Goal: Information Seeking & Learning: Learn about a topic

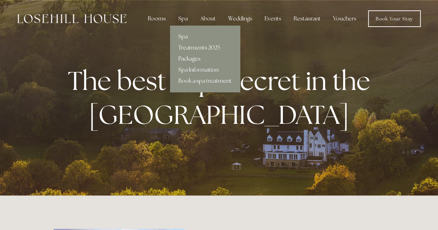
click at [187, 19] on div "Spa" at bounding box center [183, 19] width 20 height 14
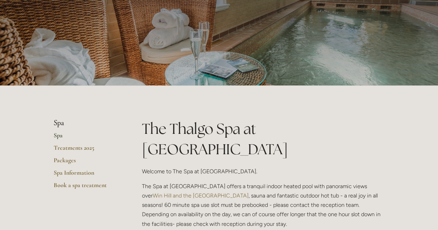
scroll to position [60, 0]
click at [64, 172] on link "Spa Information" at bounding box center [87, 174] width 66 height 12
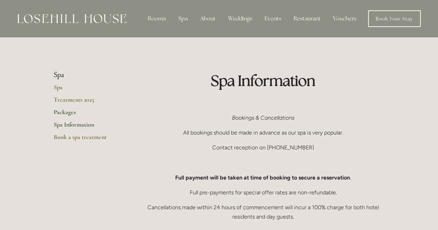
click at [62, 112] on link "Packages" at bounding box center [87, 114] width 66 height 12
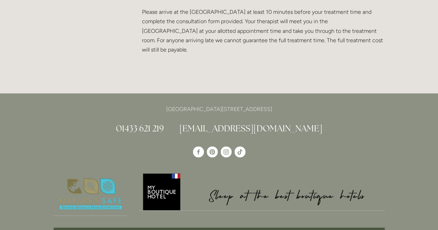
scroll to position [1427, 0]
